Goal: Information Seeking & Learning: Learn about a topic

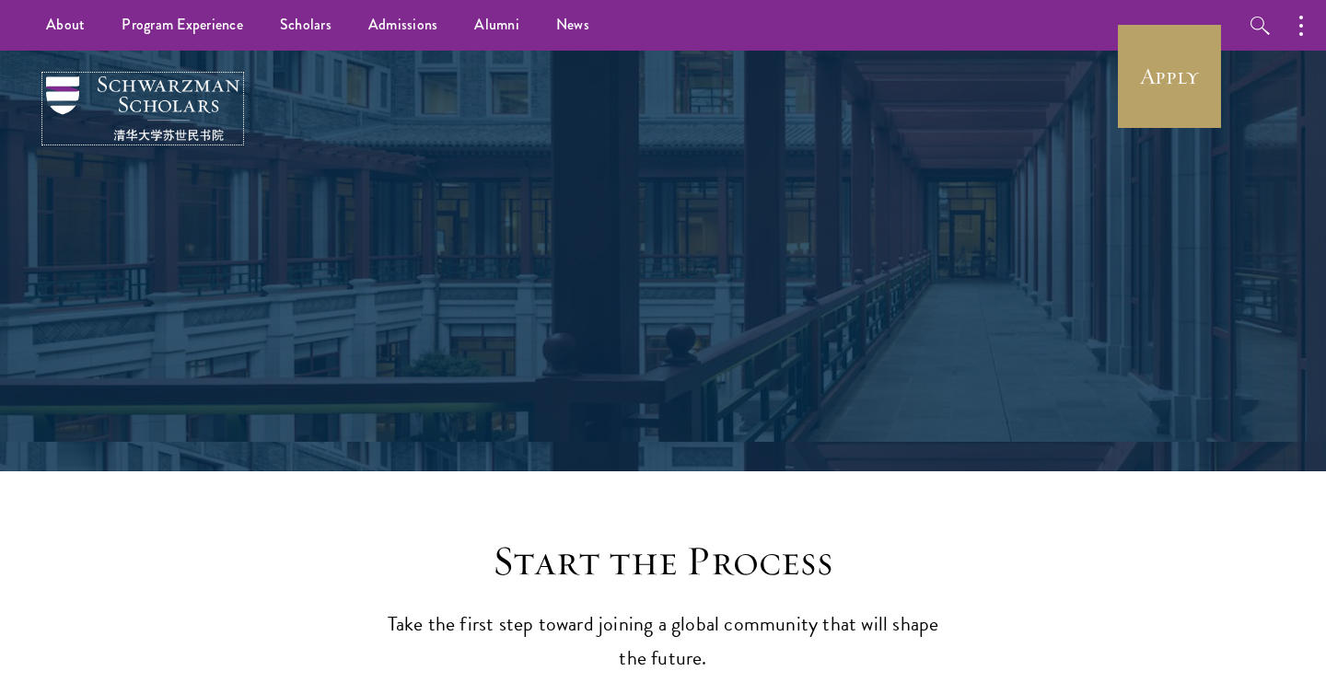
click at [160, 82] on img at bounding box center [142, 108] width 193 height 64
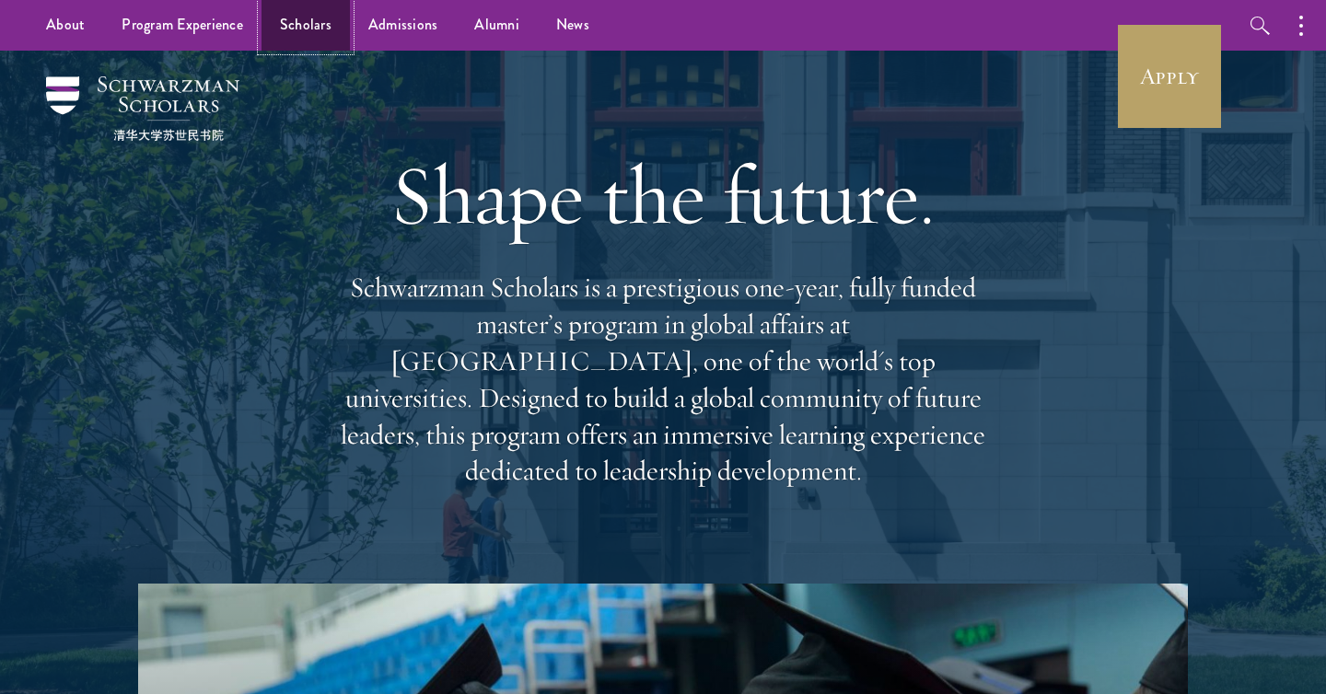
click at [322, 23] on link "Scholars" at bounding box center [306, 25] width 88 height 51
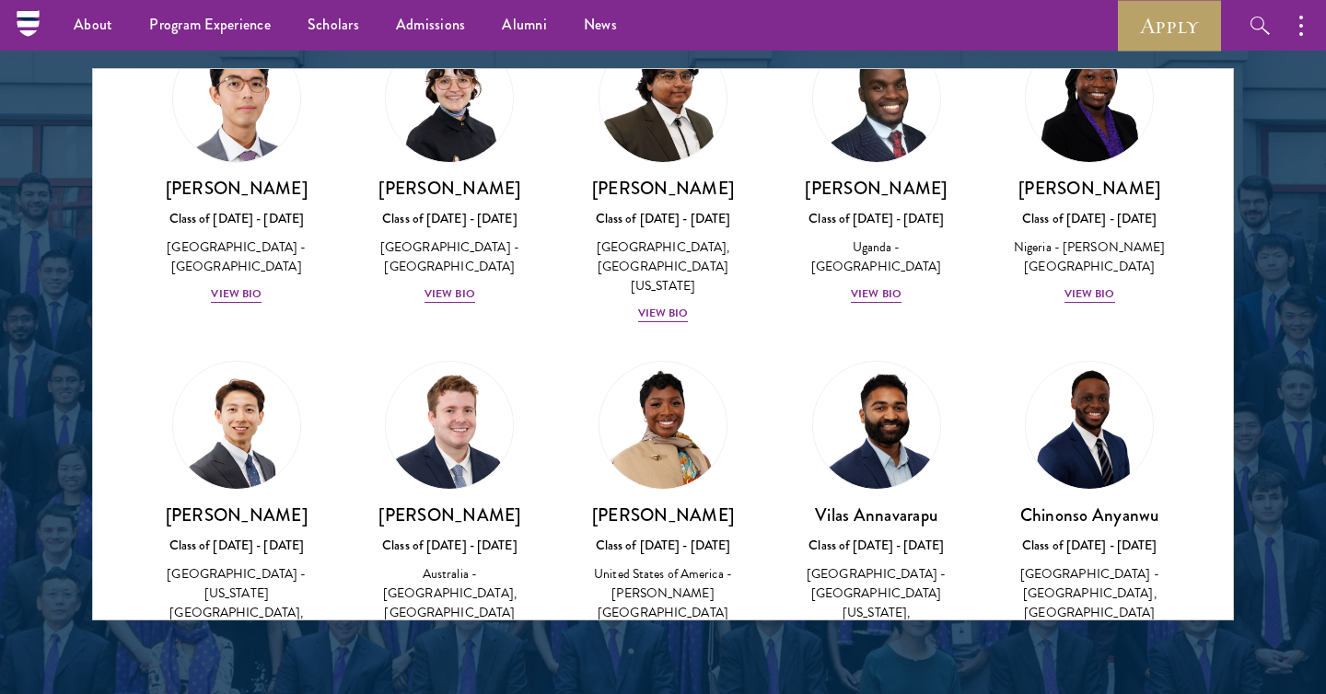
scroll to position [2371, 0]
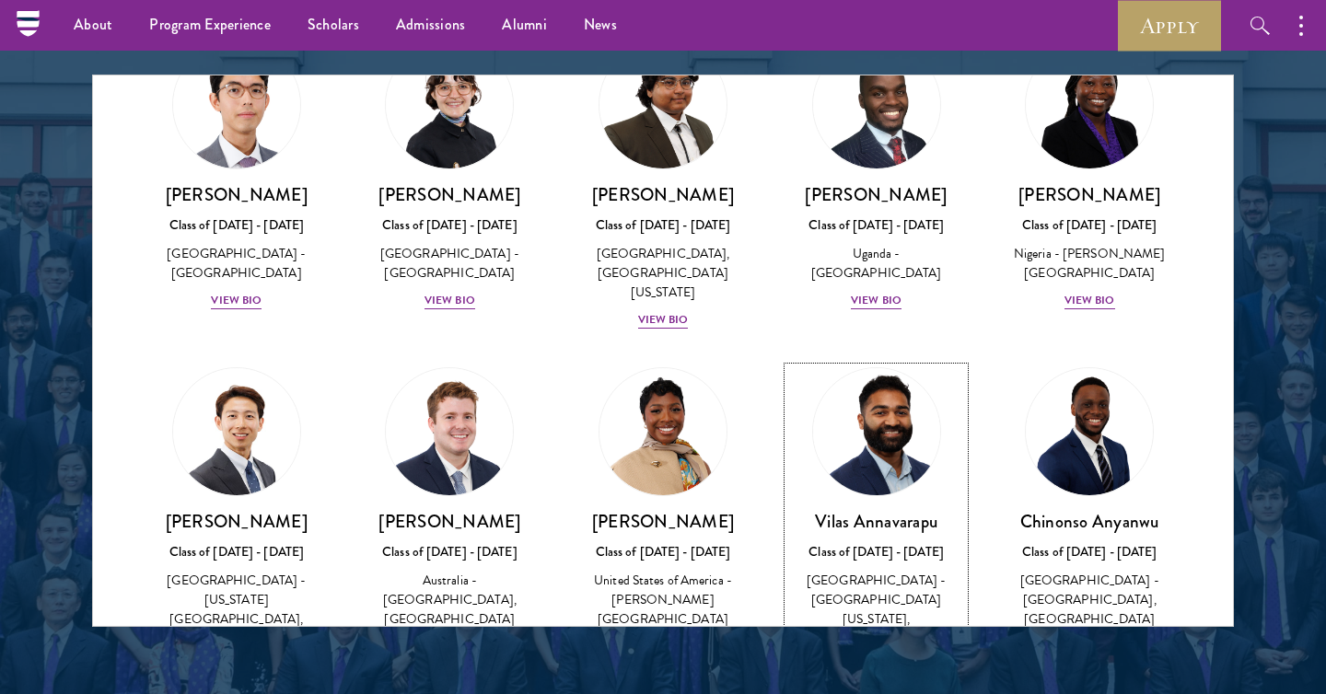
click at [893, 510] on h3 "Vilas Annavarapu" at bounding box center [876, 521] width 177 height 23
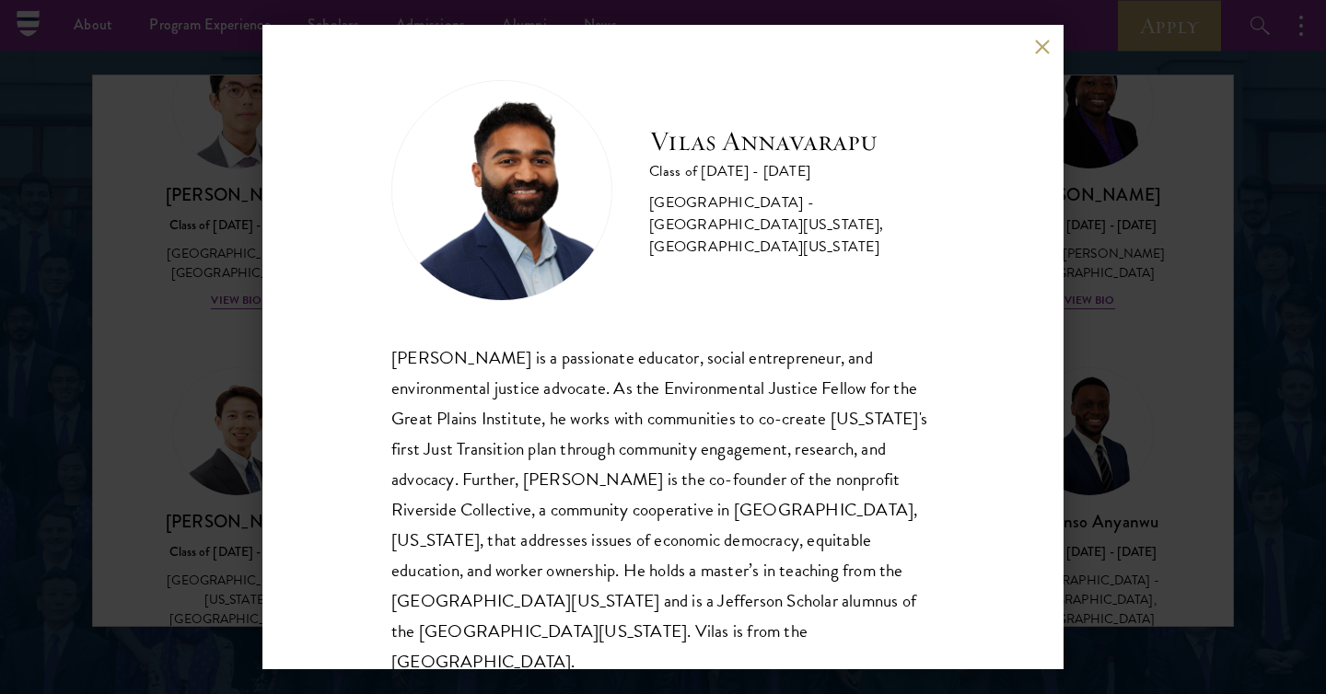
click at [53, 168] on div "[PERSON_NAME] Class of [DATE] - [DATE] [GEOGRAPHIC_DATA] - [GEOGRAPHIC_DATA][US…" at bounding box center [663, 347] width 1326 height 694
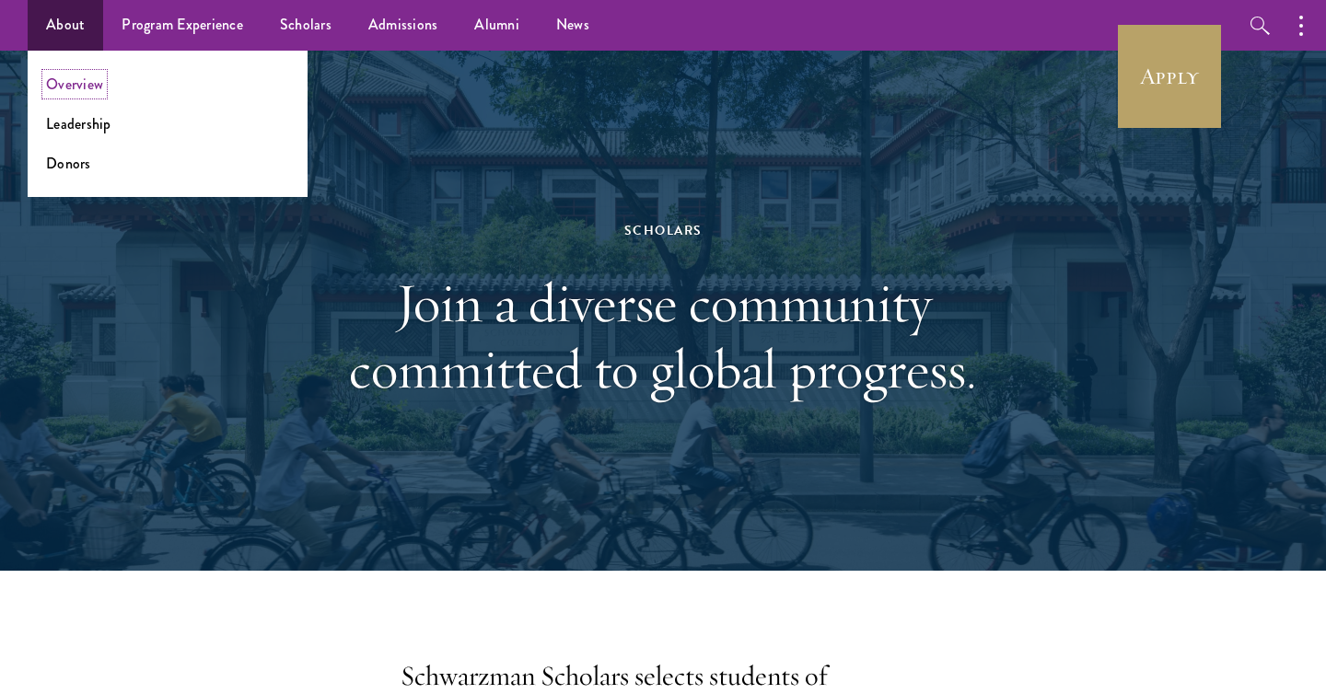
click at [67, 86] on link "Overview" at bounding box center [74, 84] width 57 height 21
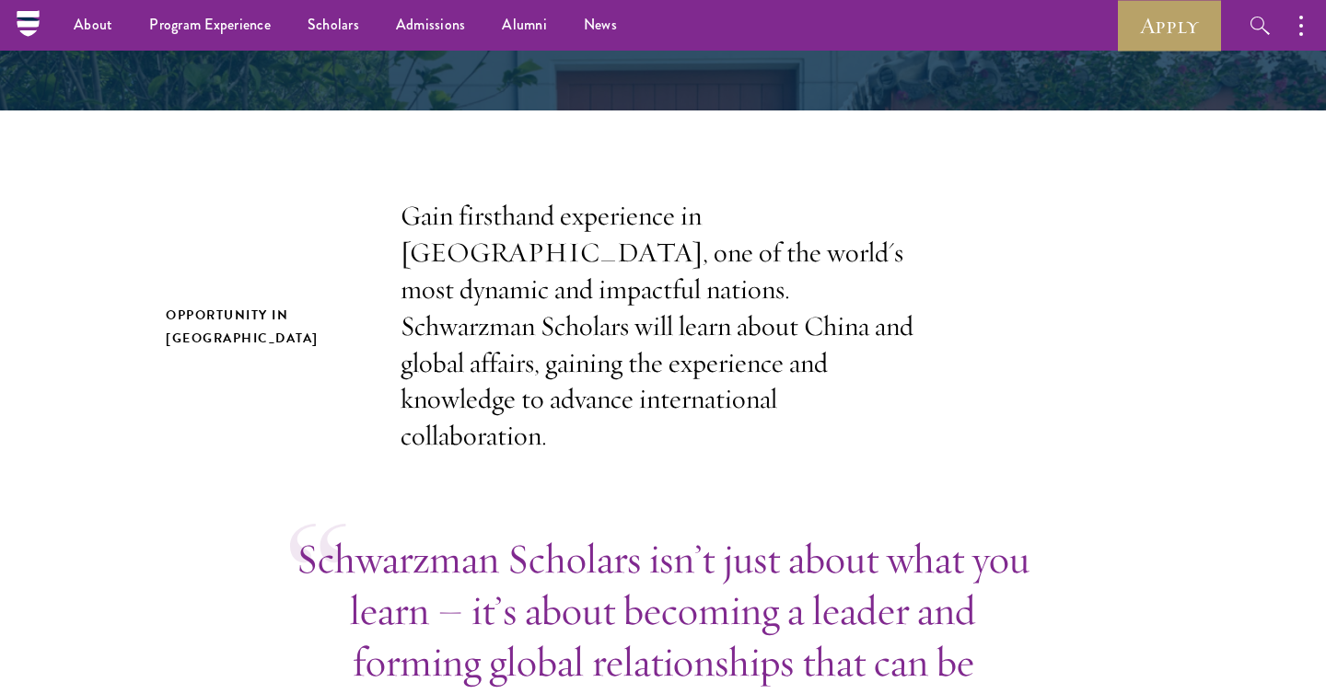
scroll to position [455, 0]
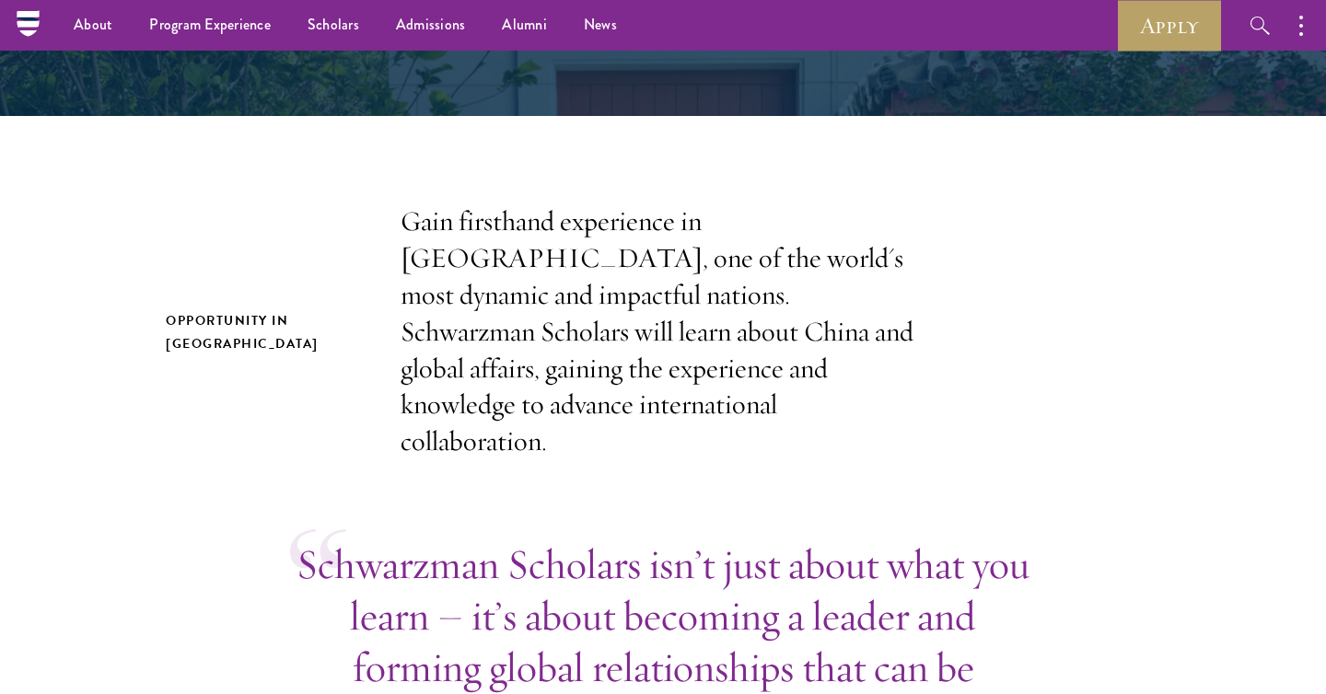
click at [593, 323] on p "Gain firsthand experience in [GEOGRAPHIC_DATA], one of the world's most dynamic…" at bounding box center [663, 332] width 525 height 257
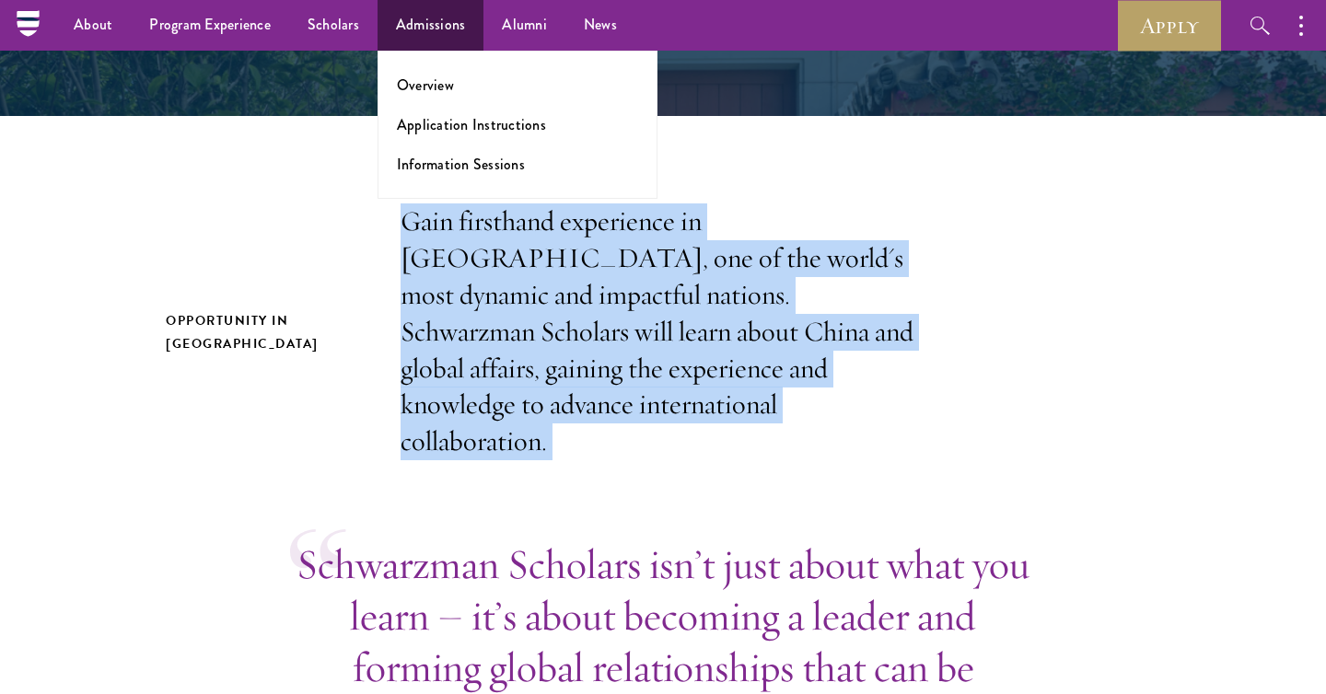
copy section "Gain firsthand experience in China, one of the world's most dynamic and impactf…"
